Goal: Transaction & Acquisition: Purchase product/service

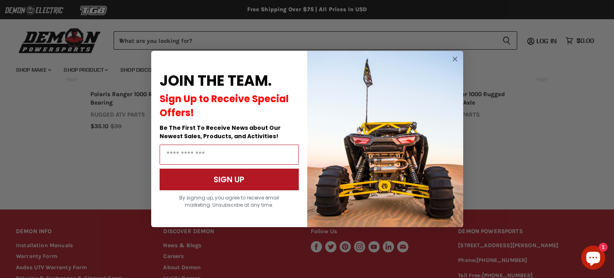
scroll to position [651, 0]
